Goal: Check status: Check status

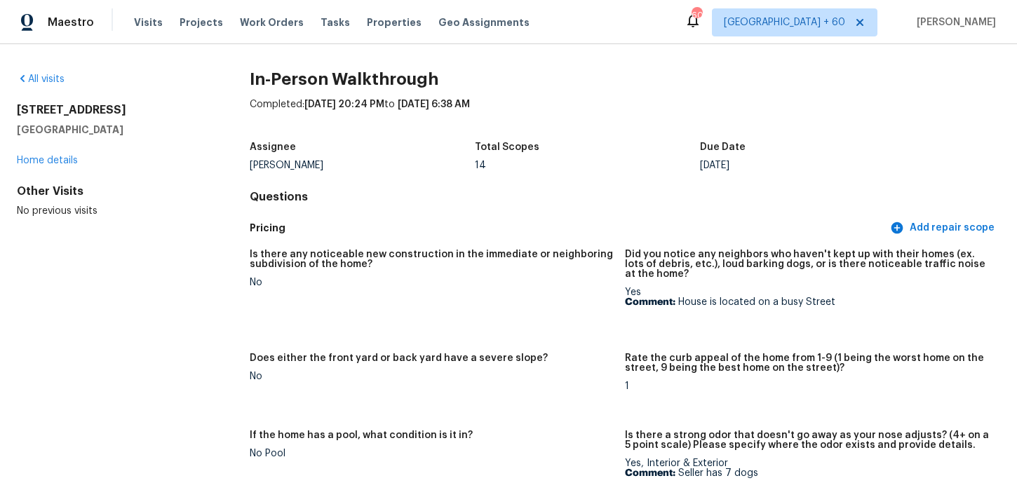
scroll to position [3689, 0]
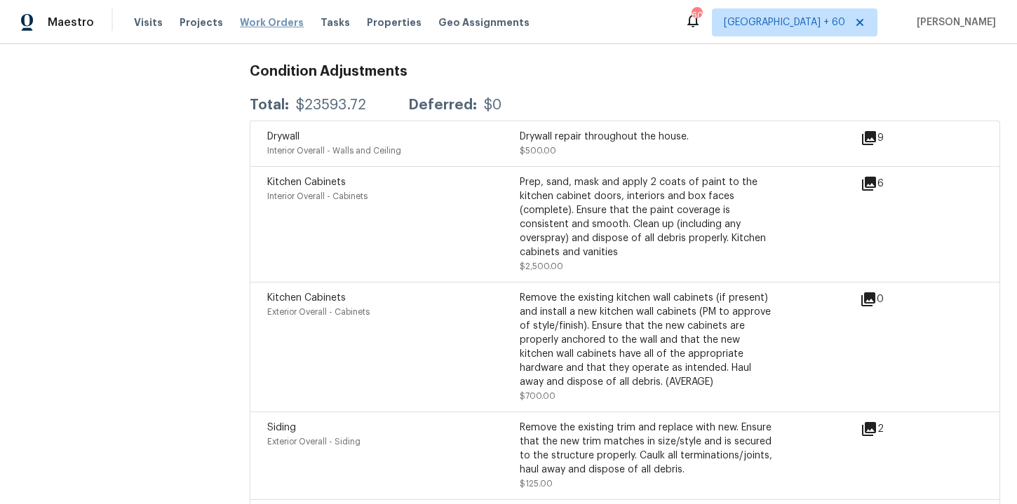
click at [264, 21] on span "Work Orders" at bounding box center [272, 22] width 64 height 14
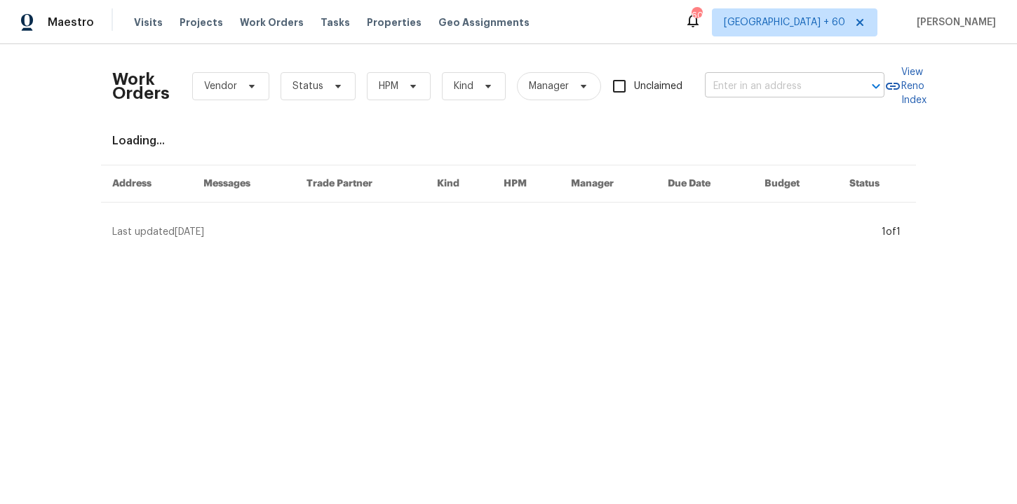
click at [727, 86] on input "text" at bounding box center [775, 87] width 140 height 22
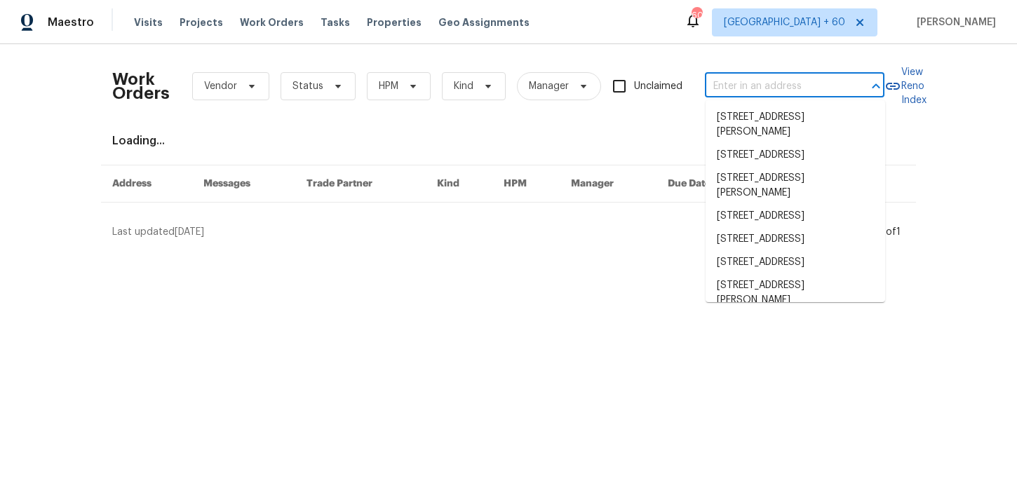
paste input "8929 Meadow Vista Rd Charlotte, NC 28213"
type input "8929 Meadow Vista Rd Charlotte, NC 28213"
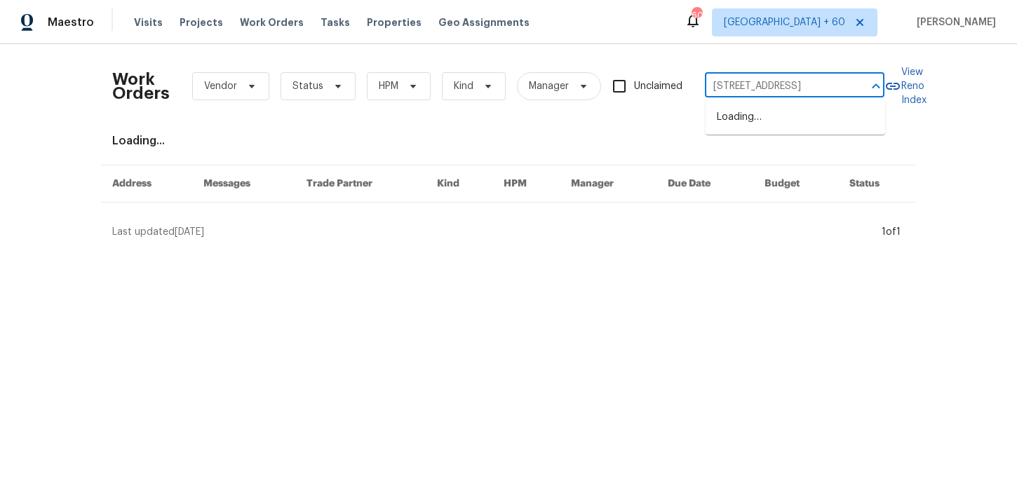
scroll to position [0, 67]
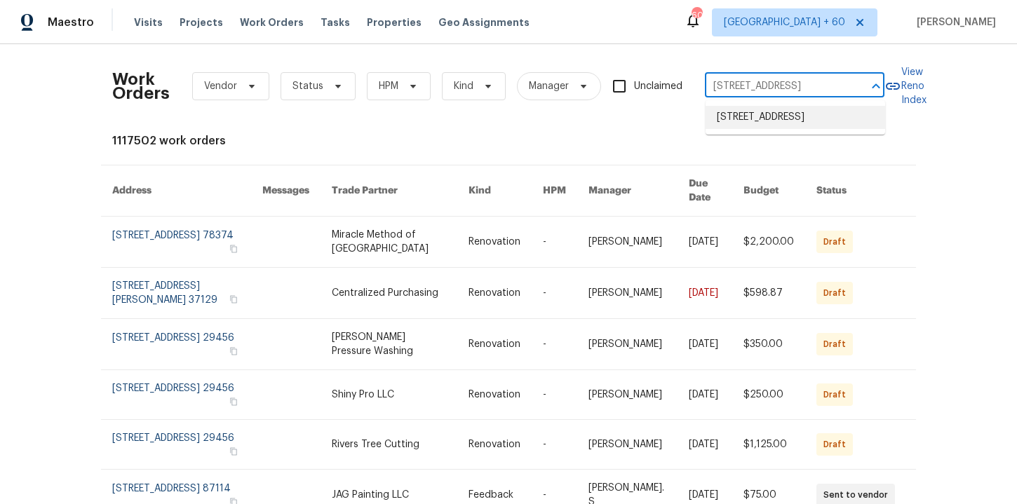
click at [749, 121] on li "8929 Meadow Vista Rd, Charlotte, NC 28213" at bounding box center [796, 117] width 180 height 23
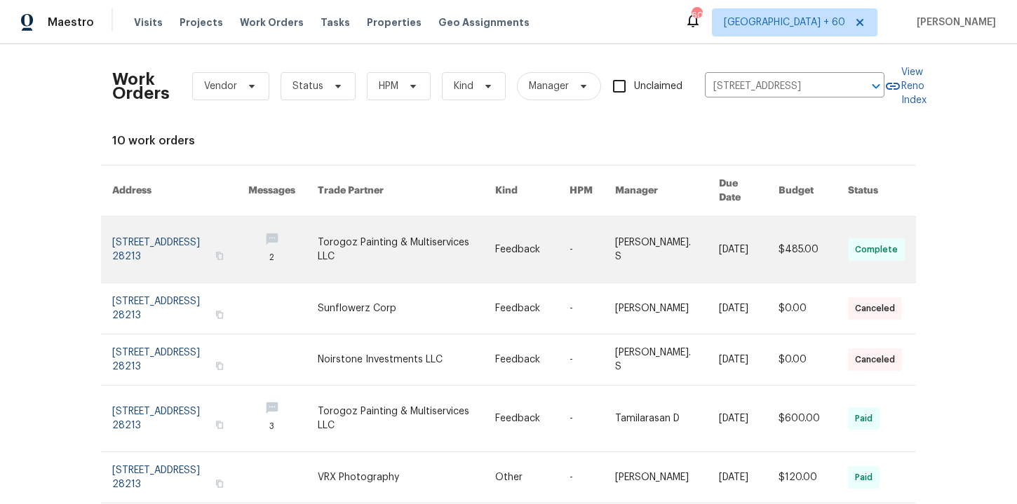
click at [170, 240] on link at bounding box center [180, 250] width 136 height 66
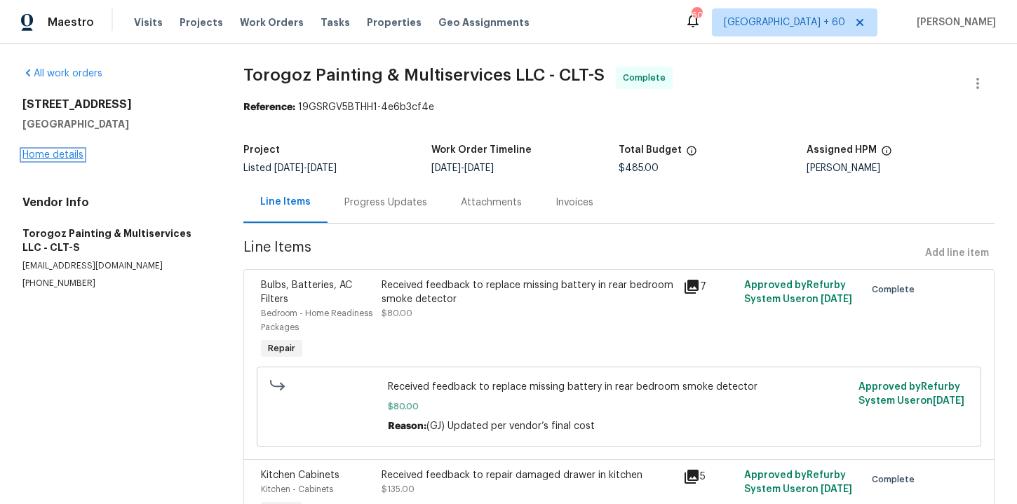
click at [74, 155] on link "Home details" at bounding box center [52, 155] width 61 height 10
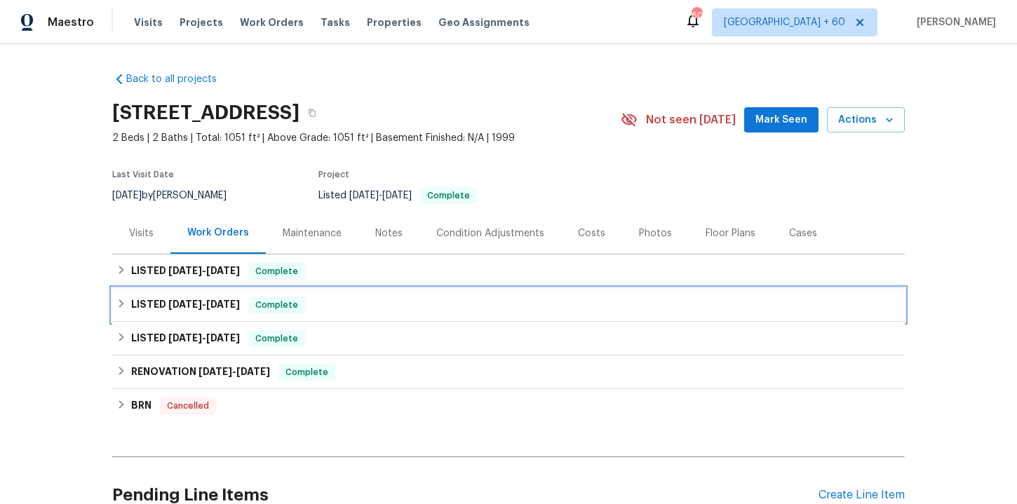
click at [355, 303] on div "LISTED 7/8/25 - 7/10/25 Complete" at bounding box center [508, 305] width 784 height 17
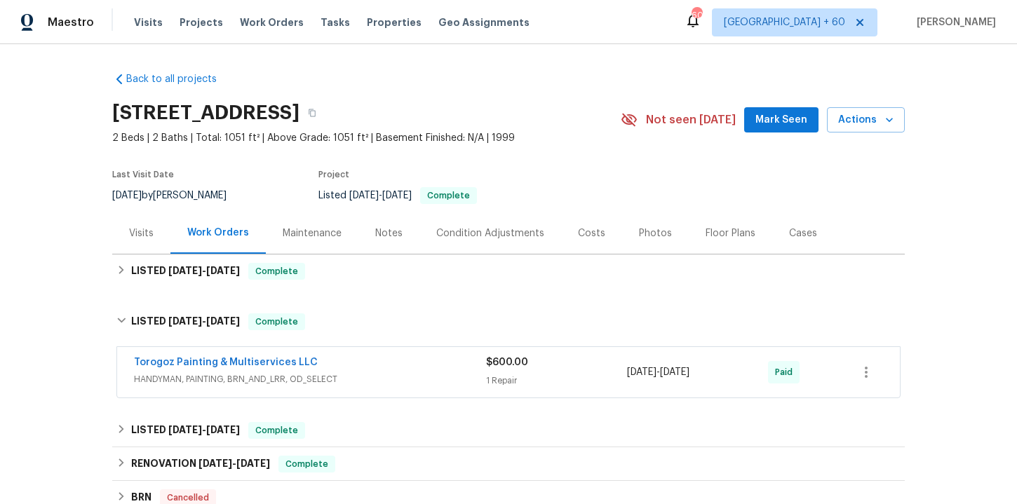
click at [382, 375] on span "HANDYMAN, PAINTING, BRN_AND_LRR, OD_SELECT" at bounding box center [310, 380] width 352 height 14
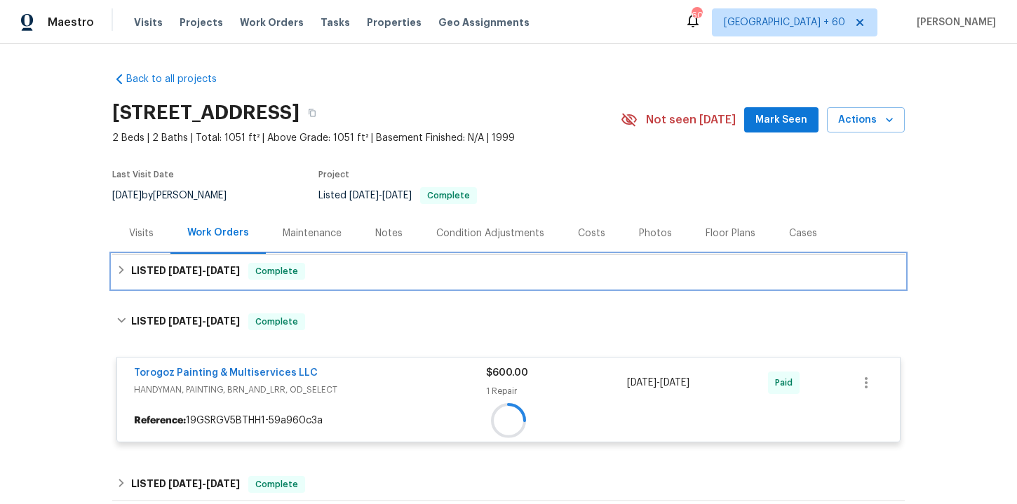
click at [356, 262] on div "LISTED 8/28/25 - 9/4/25 Complete" at bounding box center [508, 272] width 793 height 34
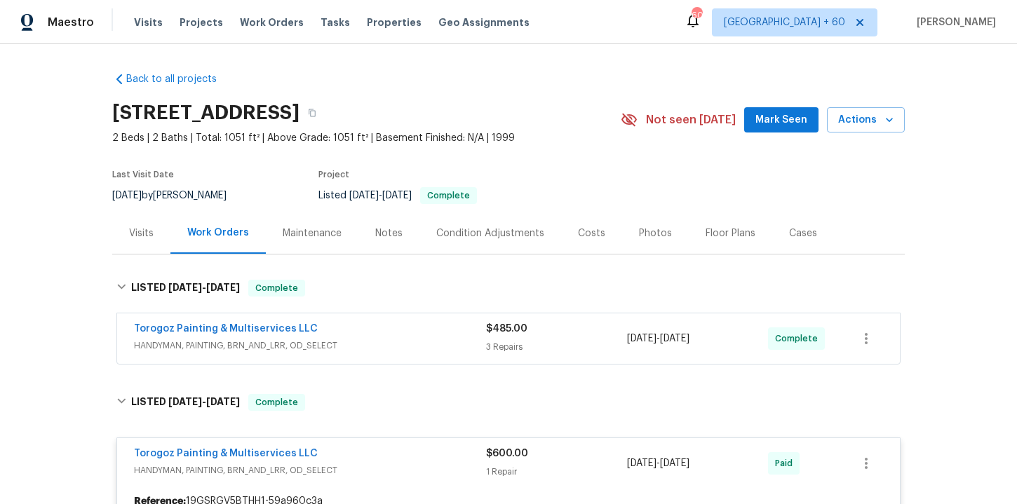
click at [385, 344] on span "HANDYMAN, PAINTING, BRN_AND_LRR, OD_SELECT" at bounding box center [310, 346] width 352 height 14
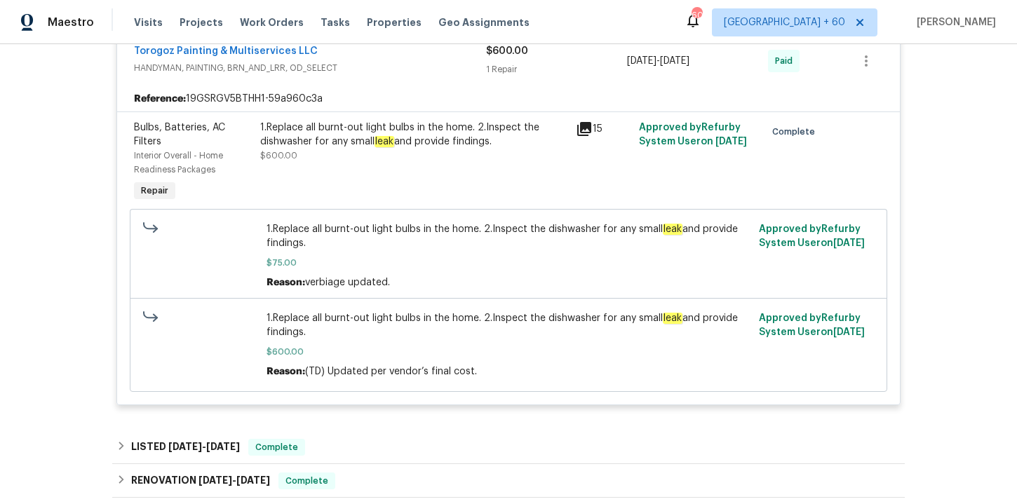
scroll to position [1202, 0]
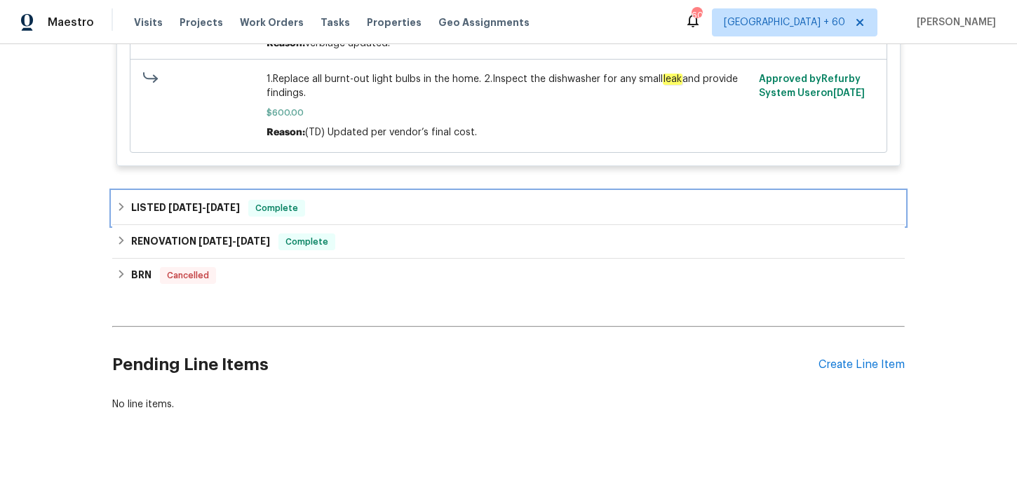
click at [504, 215] on div "LISTED 4/4/25 - 4/5/25 Complete" at bounding box center [508, 208] width 784 height 17
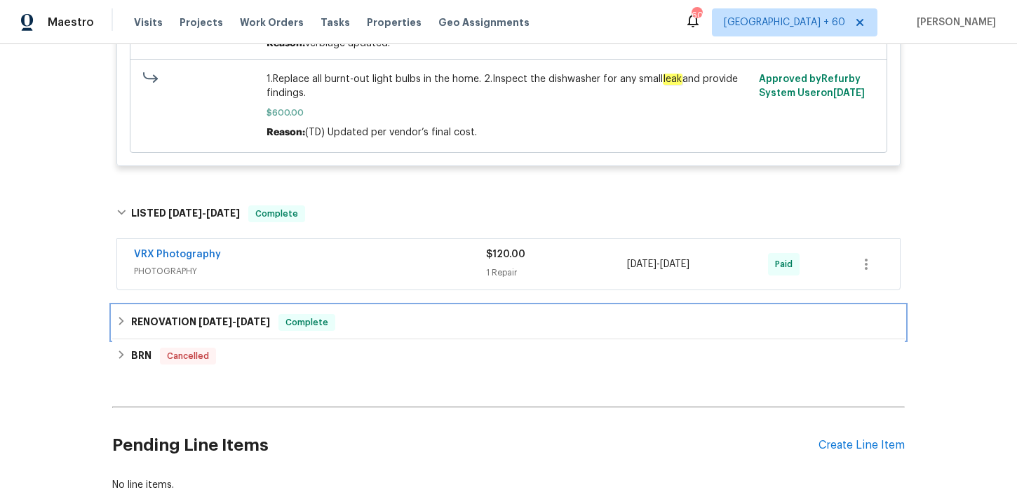
click at [501, 327] on div "RENOVATION 3/24/25 - 4/26/25 Complete" at bounding box center [508, 322] width 784 height 17
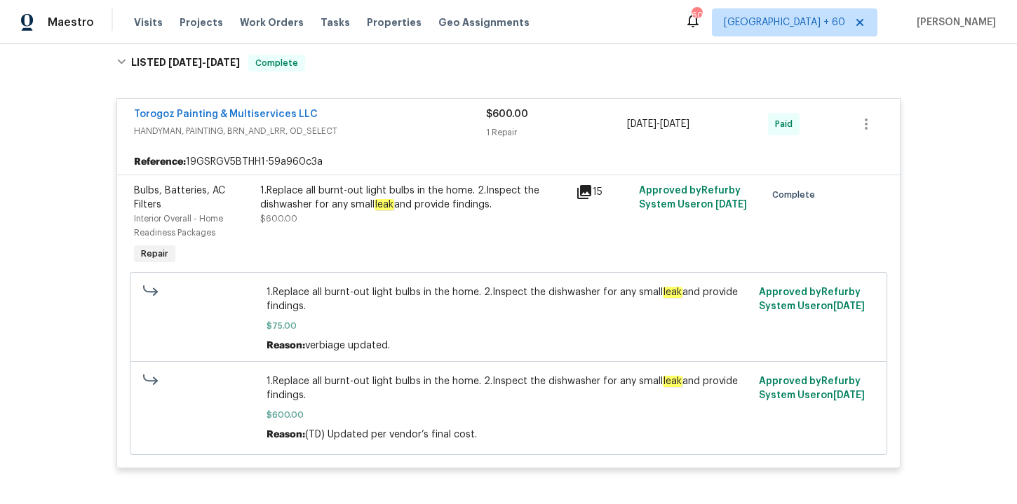
scroll to position [900, 0]
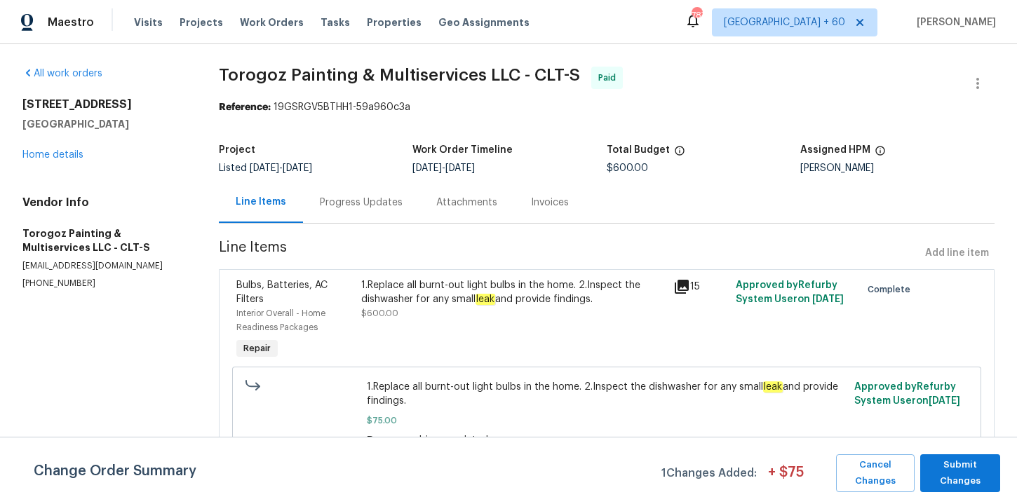
click at [377, 203] on div "Progress Updates" at bounding box center [361, 203] width 83 height 14
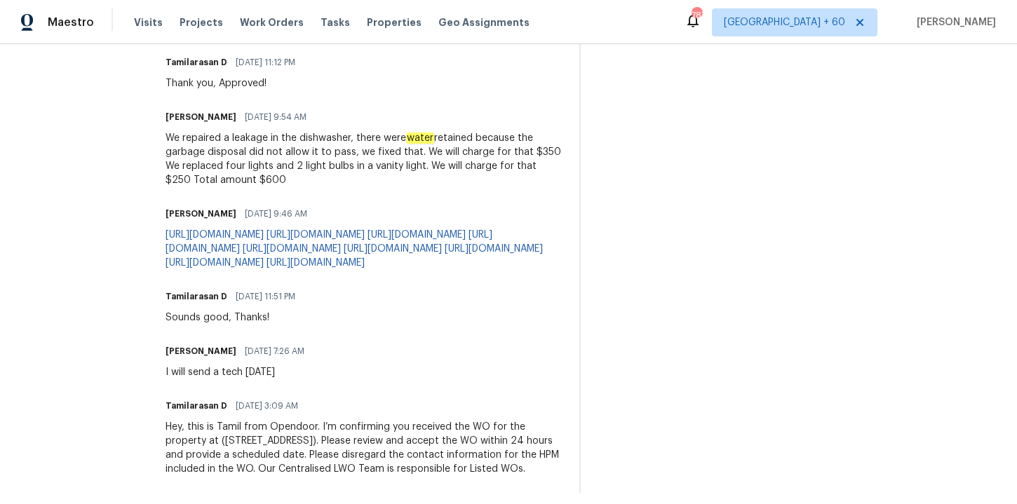
scroll to position [448, 0]
